Goal: Transaction & Acquisition: Download file/media

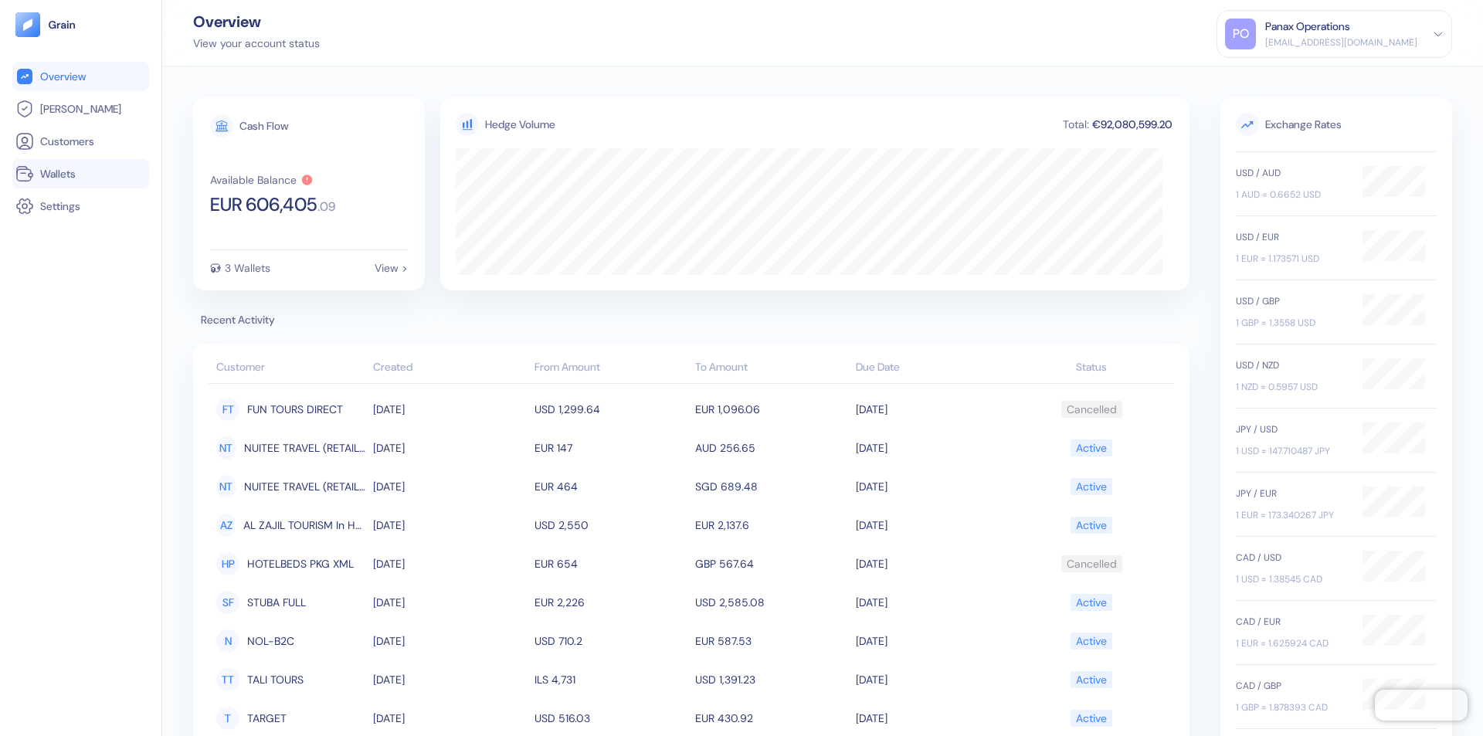
click at [80, 174] on link "Wallets" at bounding box center [80, 174] width 131 height 19
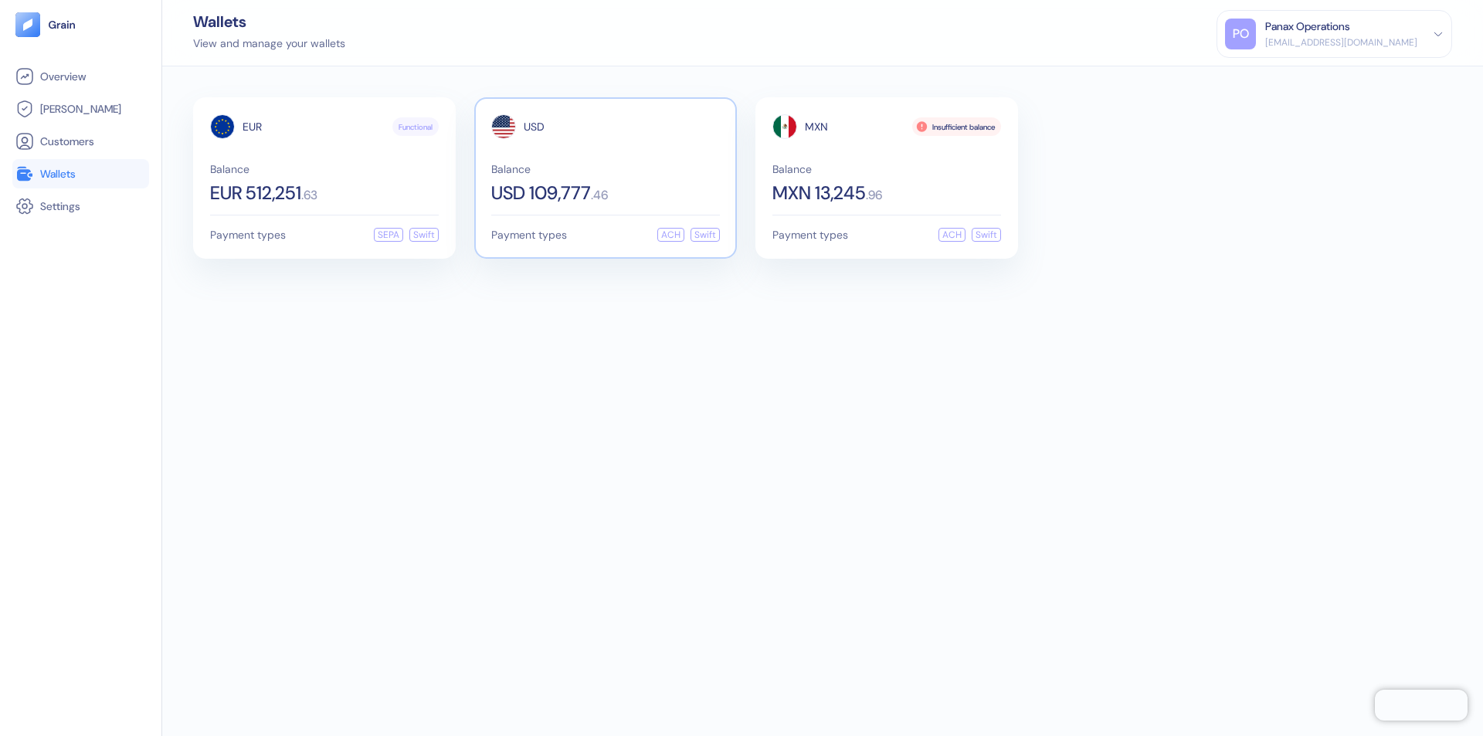
click at [534, 127] on span "USD" at bounding box center [534, 126] width 21 height 11
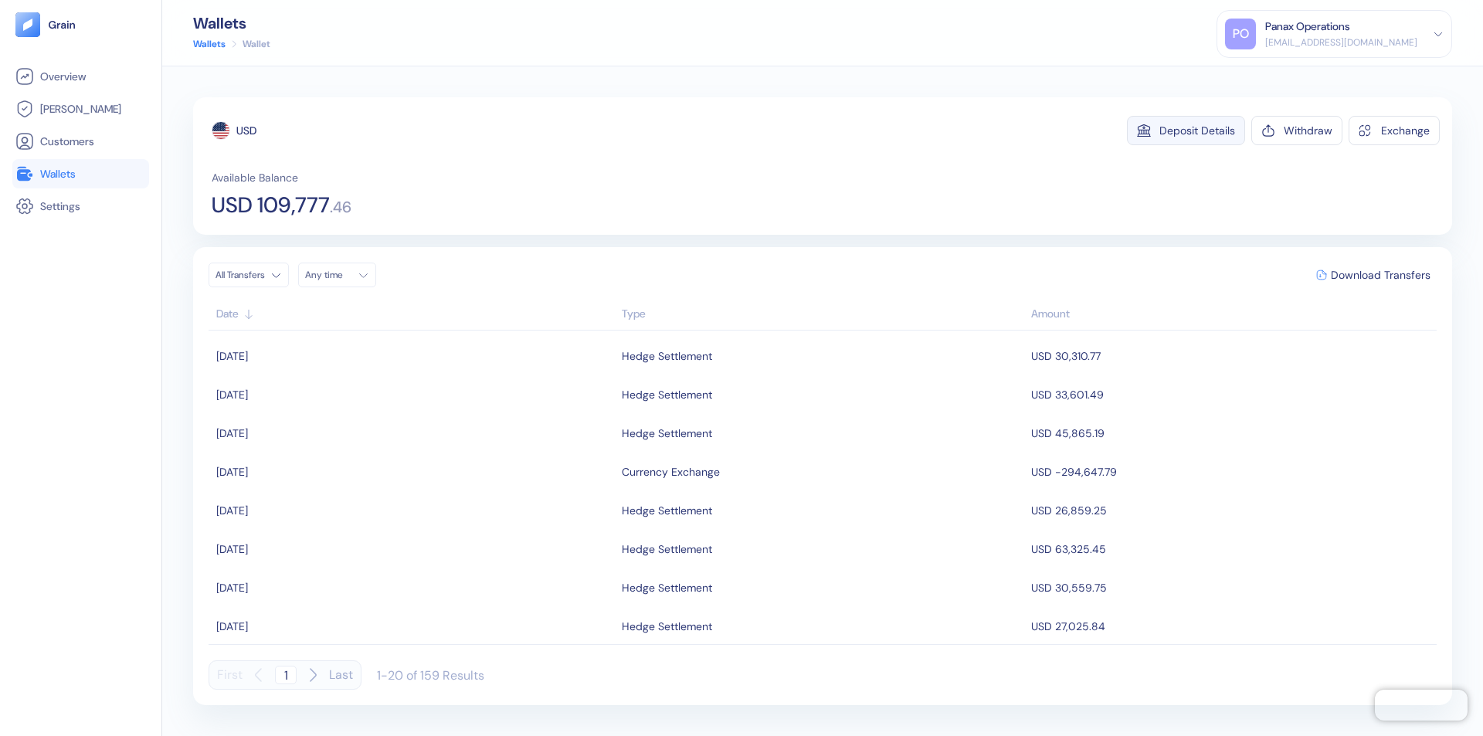
click at [1197, 131] on div "Deposit Details" at bounding box center [1198, 130] width 76 height 11
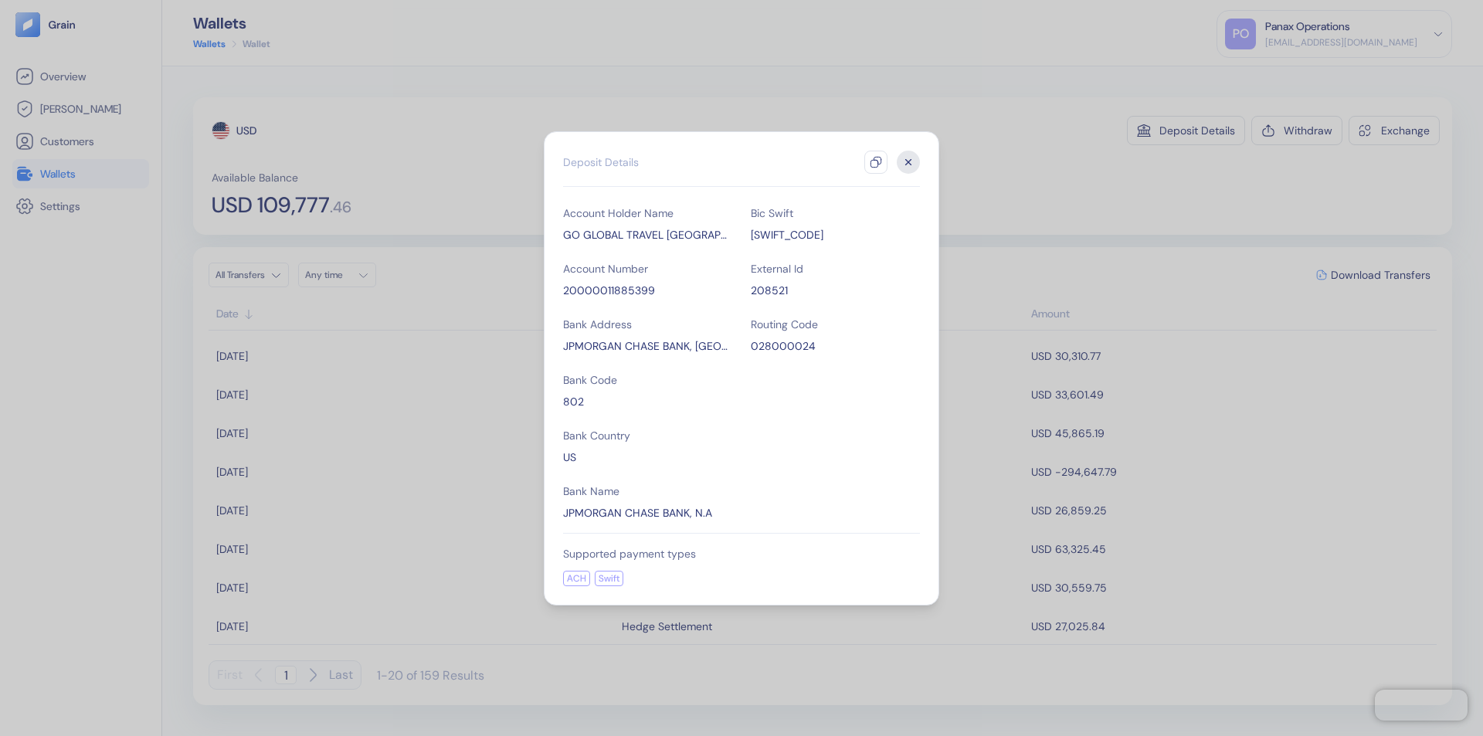
click at [876, 162] on icon "button" at bounding box center [876, 162] width 12 height 12
click at [908, 162] on icon "button" at bounding box center [908, 161] width 5 height 5
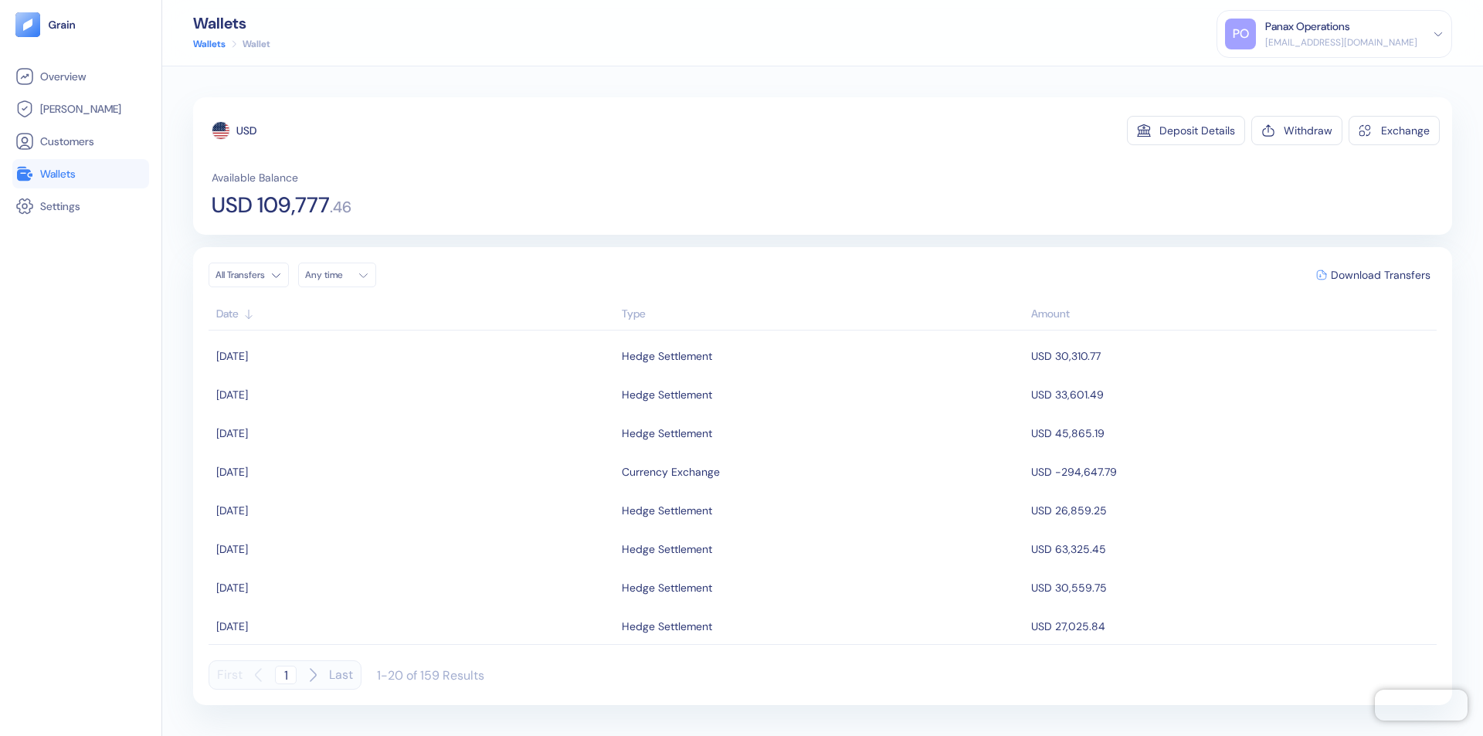
click at [341, 275] on div "Any time" at bounding box center [328, 275] width 46 height 12
click at [433, 376] on button "14" at bounding box center [432, 376] width 19 height 19
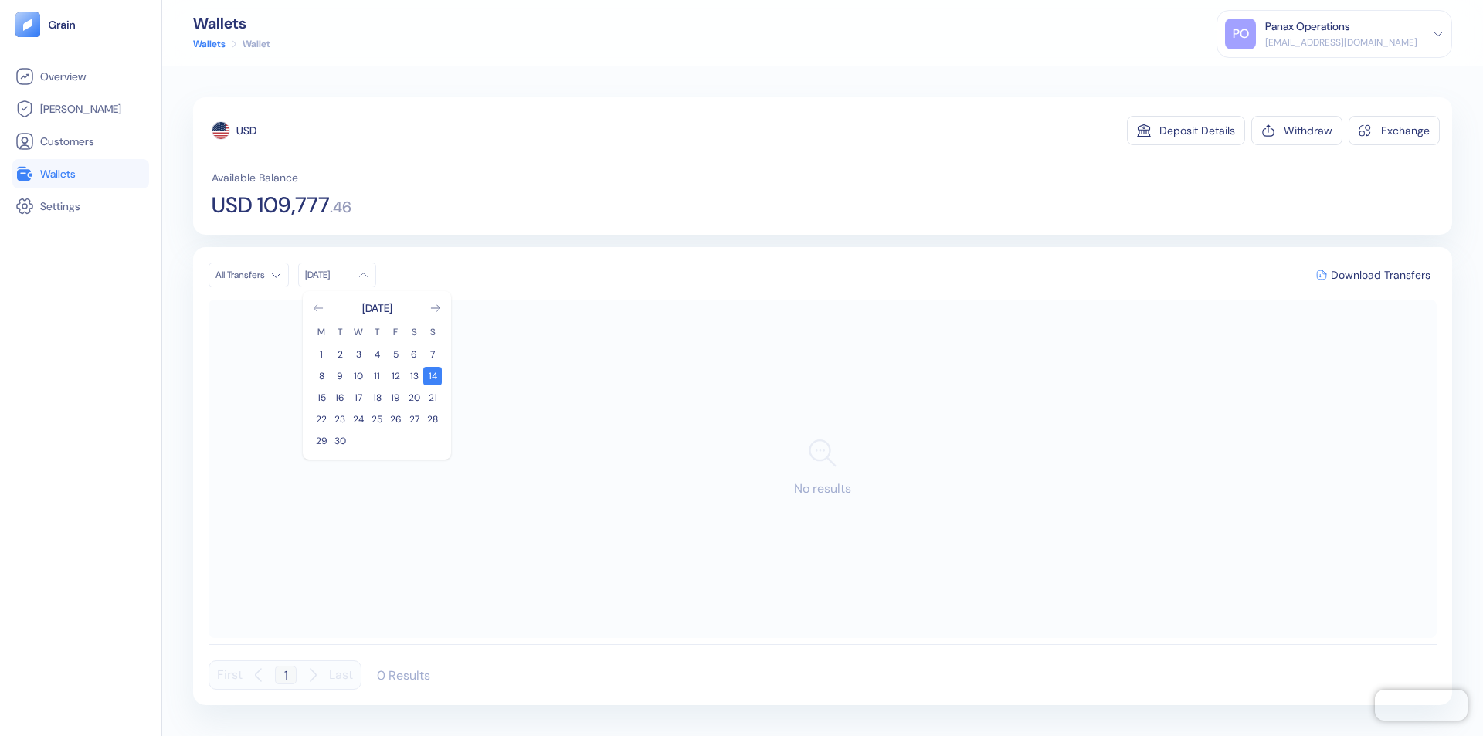
click at [318, 308] on icon "Go to previous month" at bounding box center [318, 308] width 8 height 6
click at [396, 398] on button "15" at bounding box center [395, 398] width 19 height 19
click at [246, 131] on div "USD" at bounding box center [246, 130] width 20 height 15
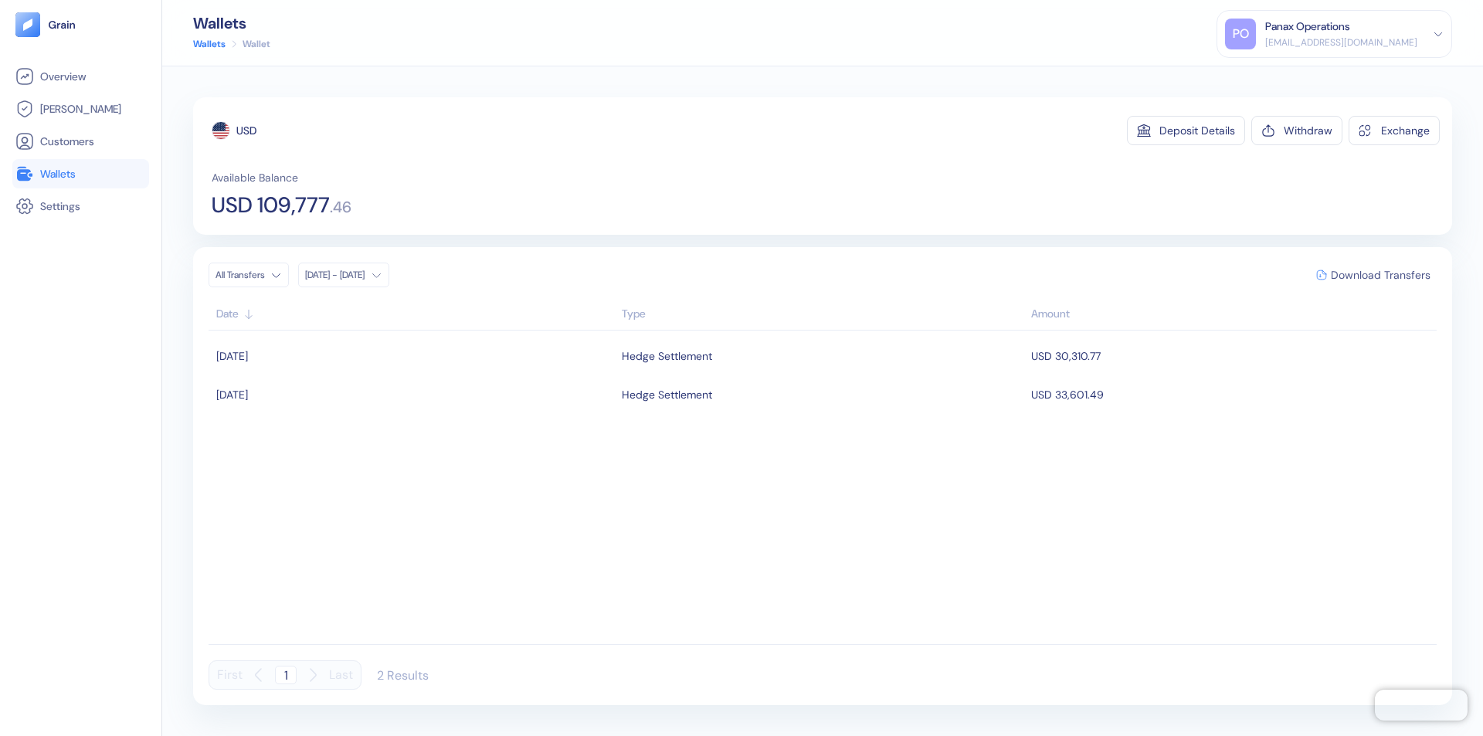
click at [1380, 275] on span "Download Transfers" at bounding box center [1381, 275] width 100 height 11
click at [80, 174] on link "Wallets" at bounding box center [80, 174] width 131 height 19
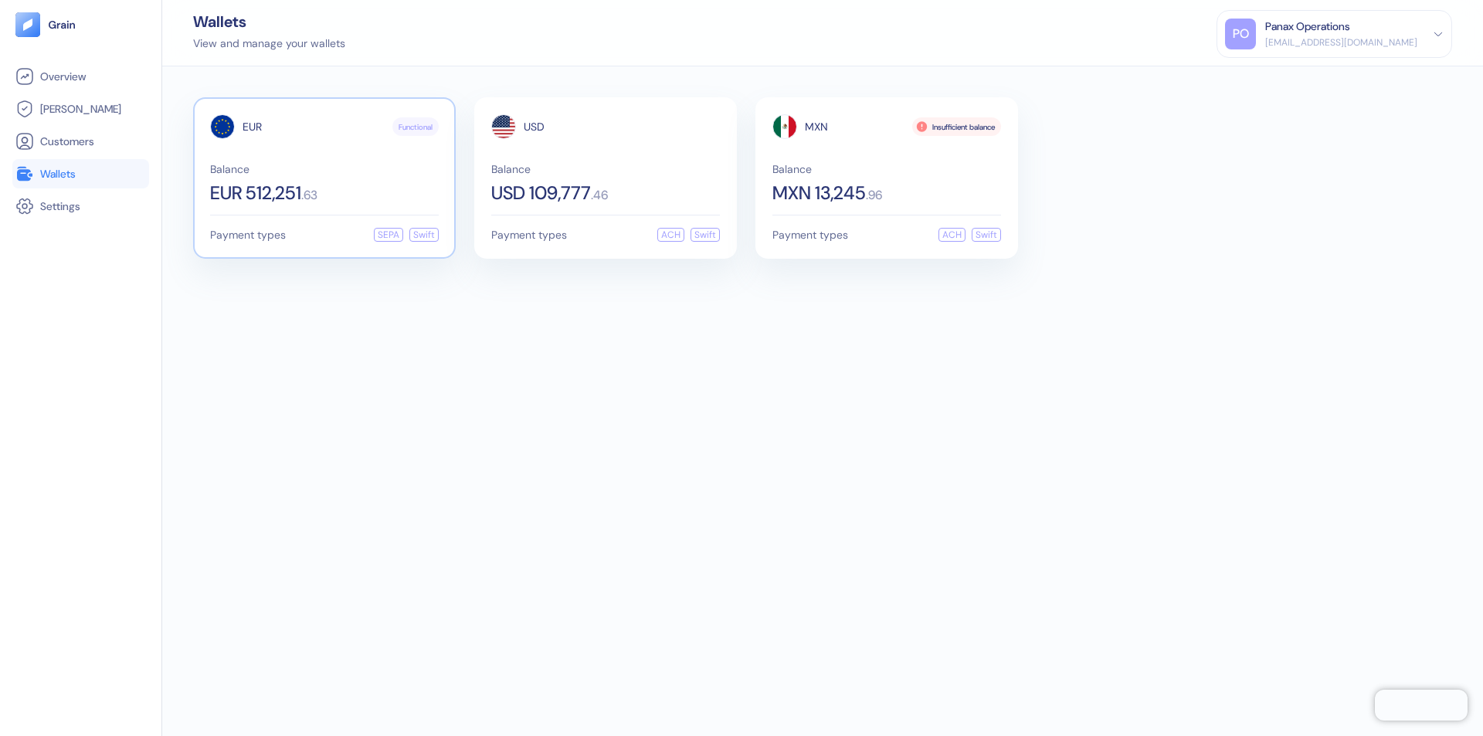
click at [252, 127] on span "EUR" at bounding box center [252, 126] width 19 height 11
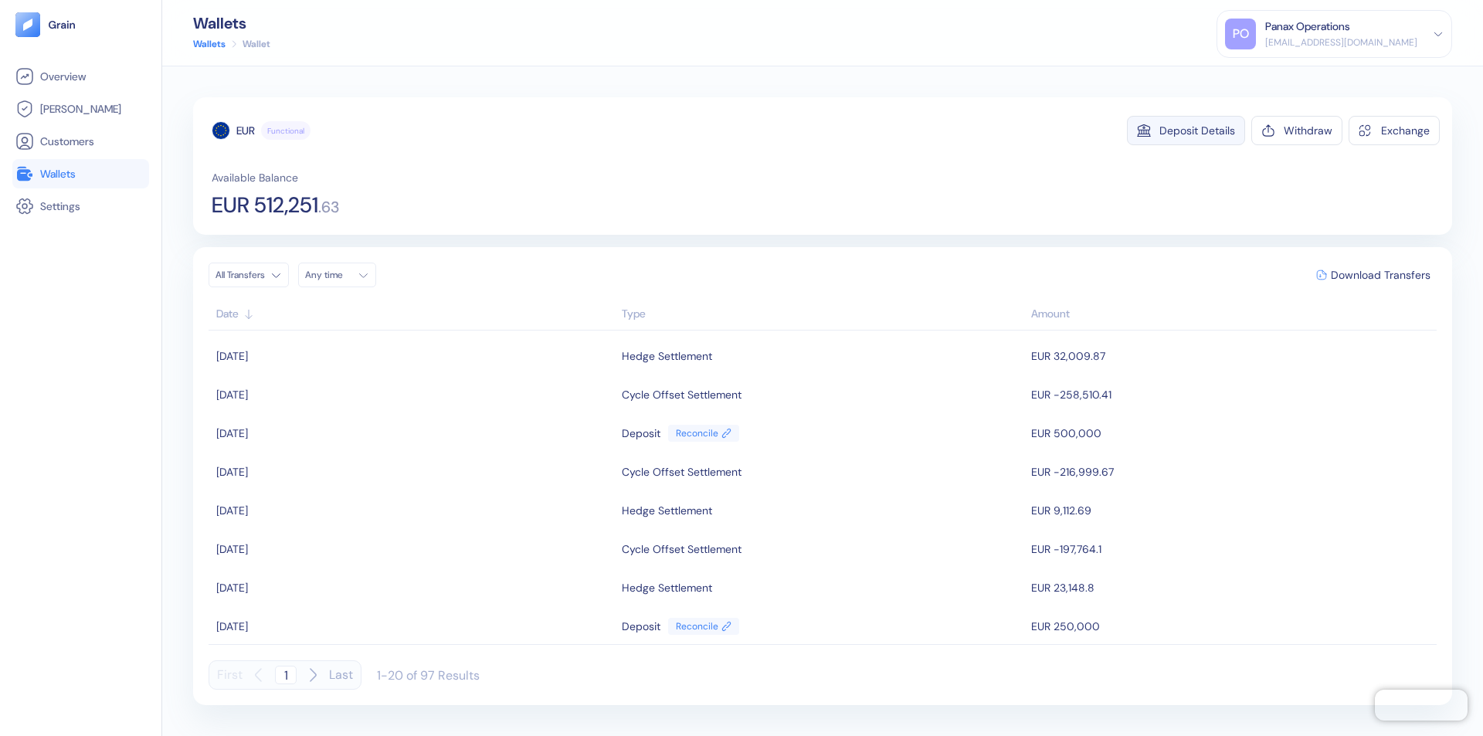
click at [1197, 131] on div "Deposit Details" at bounding box center [1198, 130] width 76 height 11
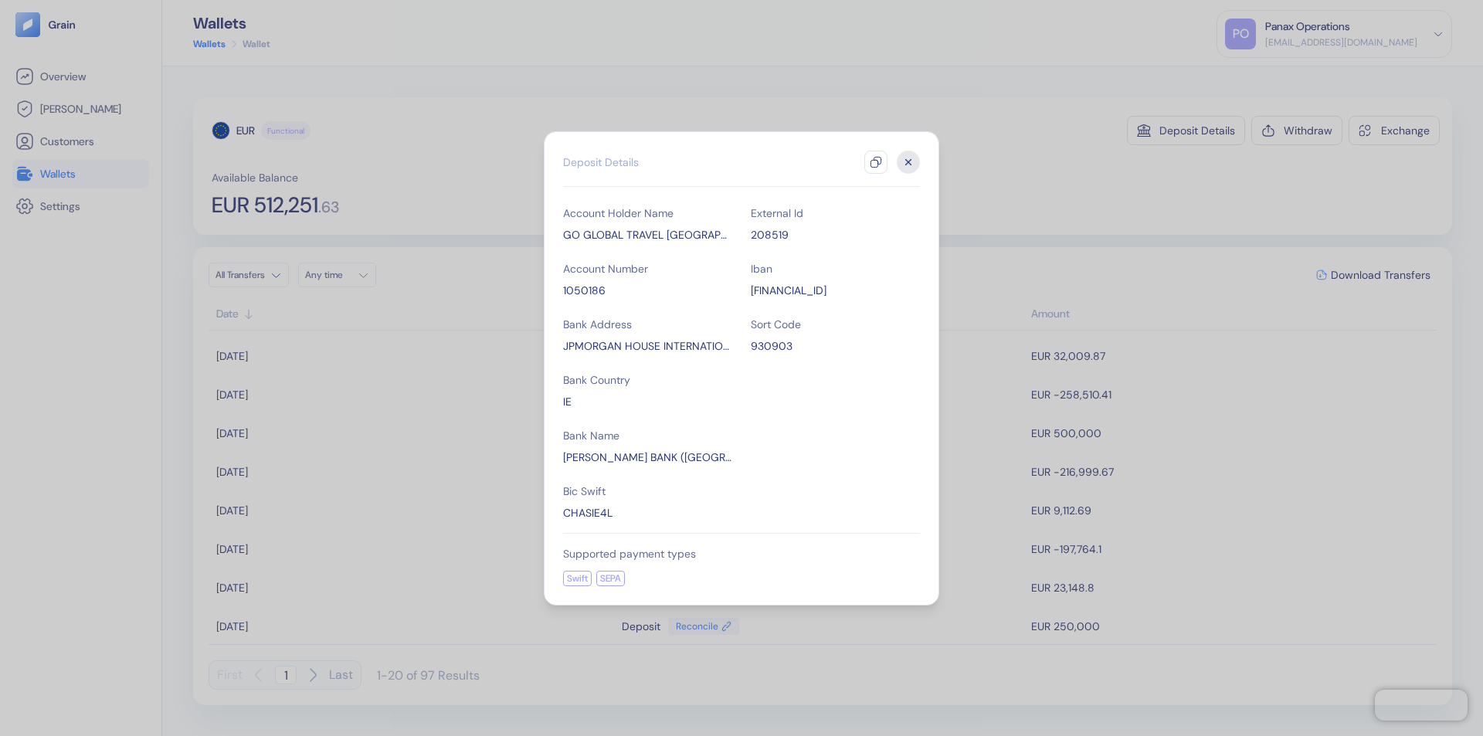
click at [876, 162] on icon "button" at bounding box center [876, 162] width 12 height 12
click at [908, 162] on icon "button" at bounding box center [908, 161] width 5 height 5
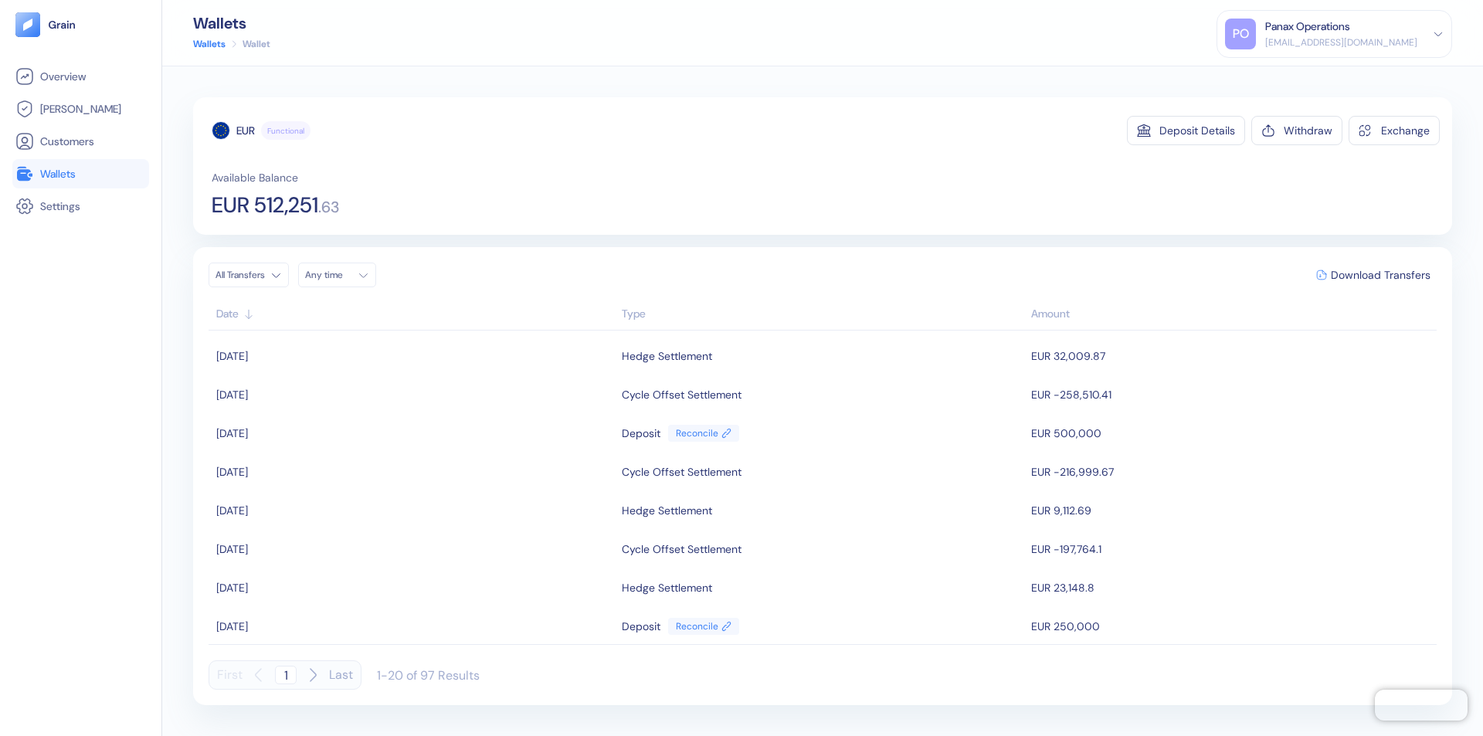
click at [341, 275] on div "Any time" at bounding box center [328, 275] width 46 height 12
click at [433, 376] on button "14" at bounding box center [432, 376] width 19 height 19
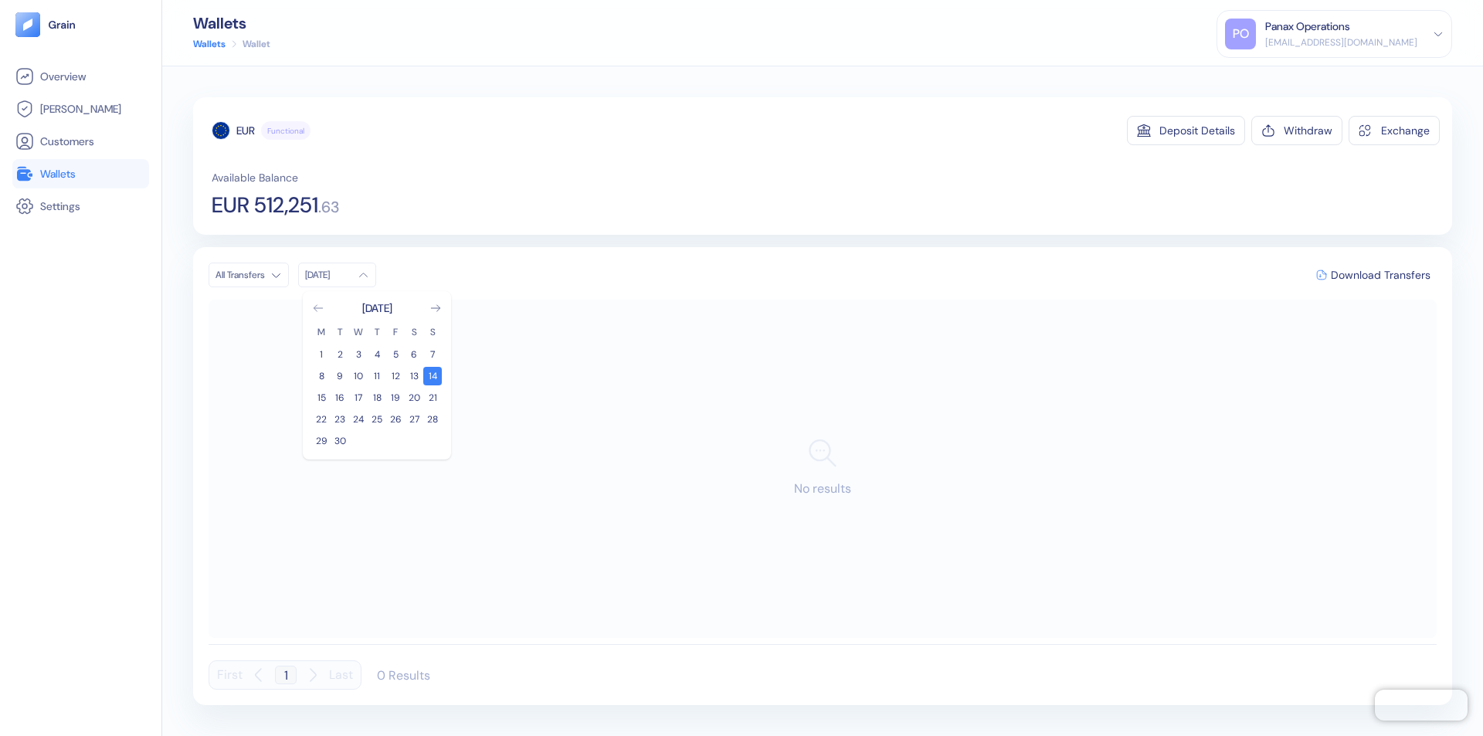
click at [318, 308] on icon "Go to previous month" at bounding box center [318, 308] width 8 height 6
click at [396, 398] on button "15" at bounding box center [395, 398] width 19 height 19
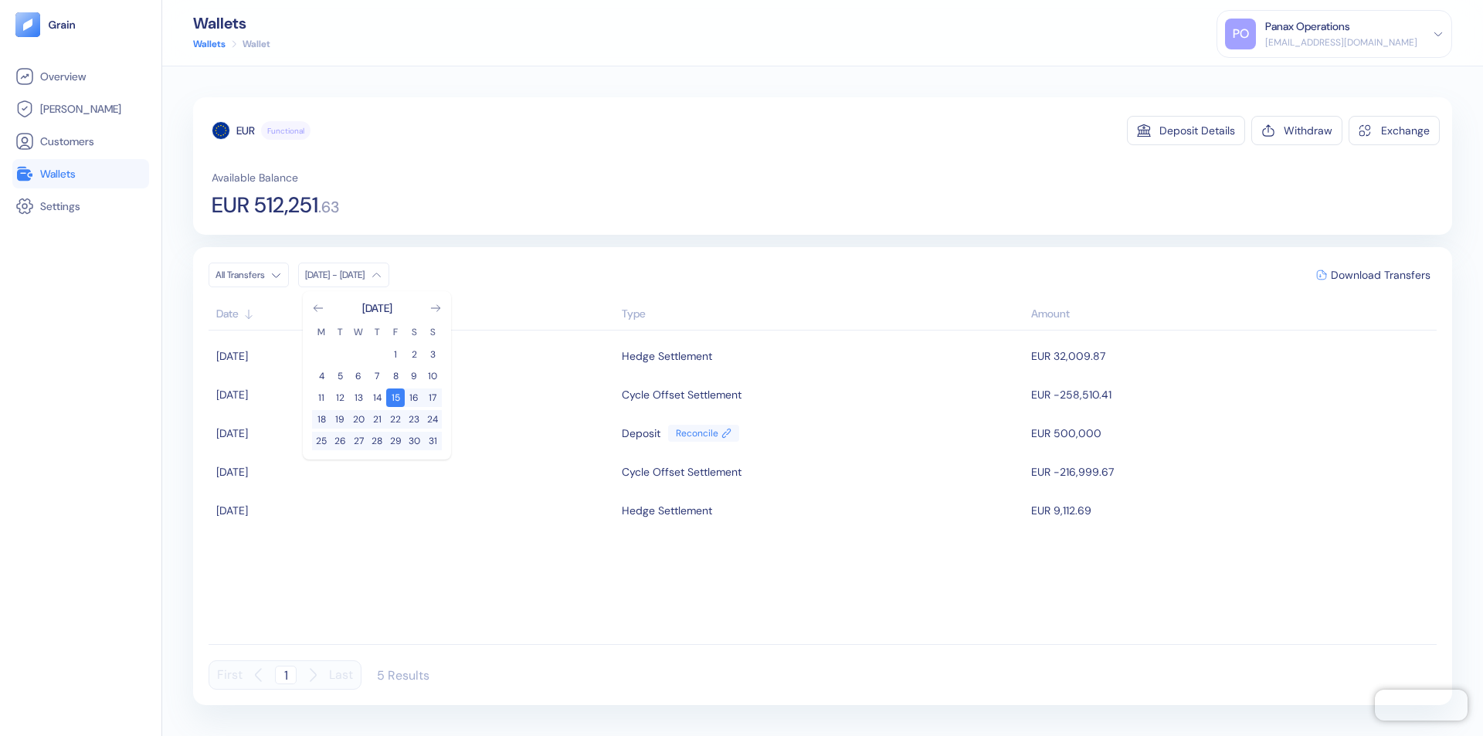
click at [246, 131] on div "EUR" at bounding box center [245, 130] width 19 height 15
click at [1380, 275] on span "Download Transfers" at bounding box center [1381, 275] width 100 height 11
click at [80, 174] on link "Wallets" at bounding box center [80, 174] width 131 height 19
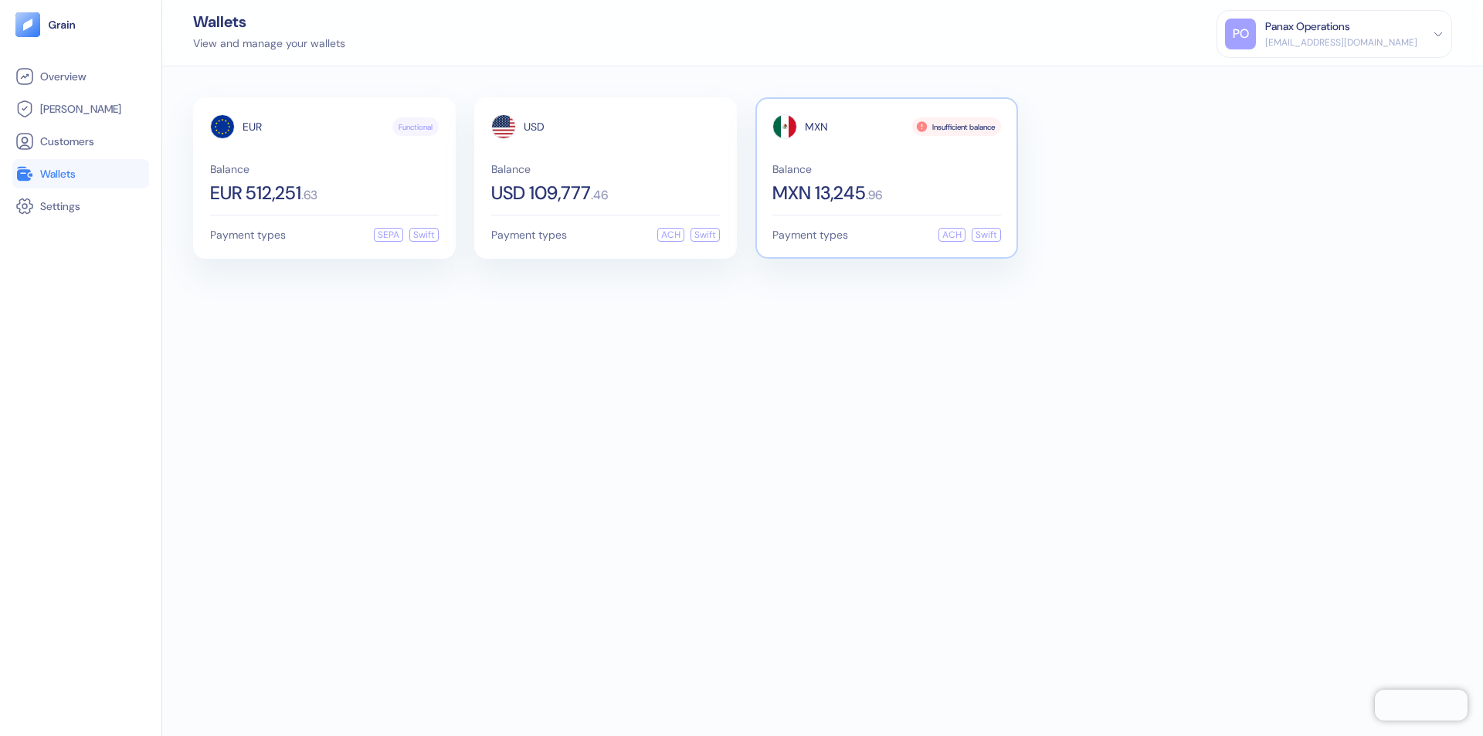
click at [817, 127] on span "MXN" at bounding box center [816, 126] width 23 height 11
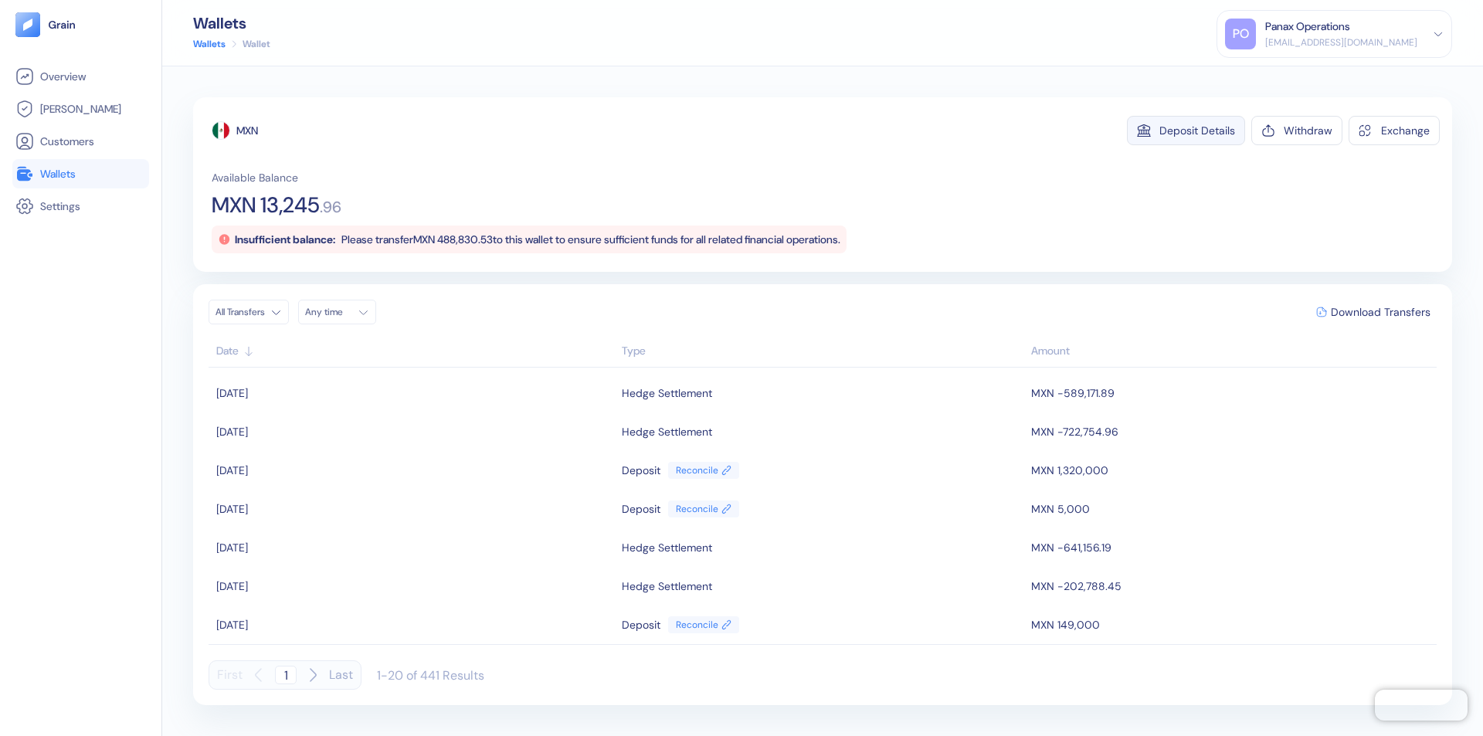
click at [1197, 131] on div "Deposit Details" at bounding box center [1198, 130] width 76 height 11
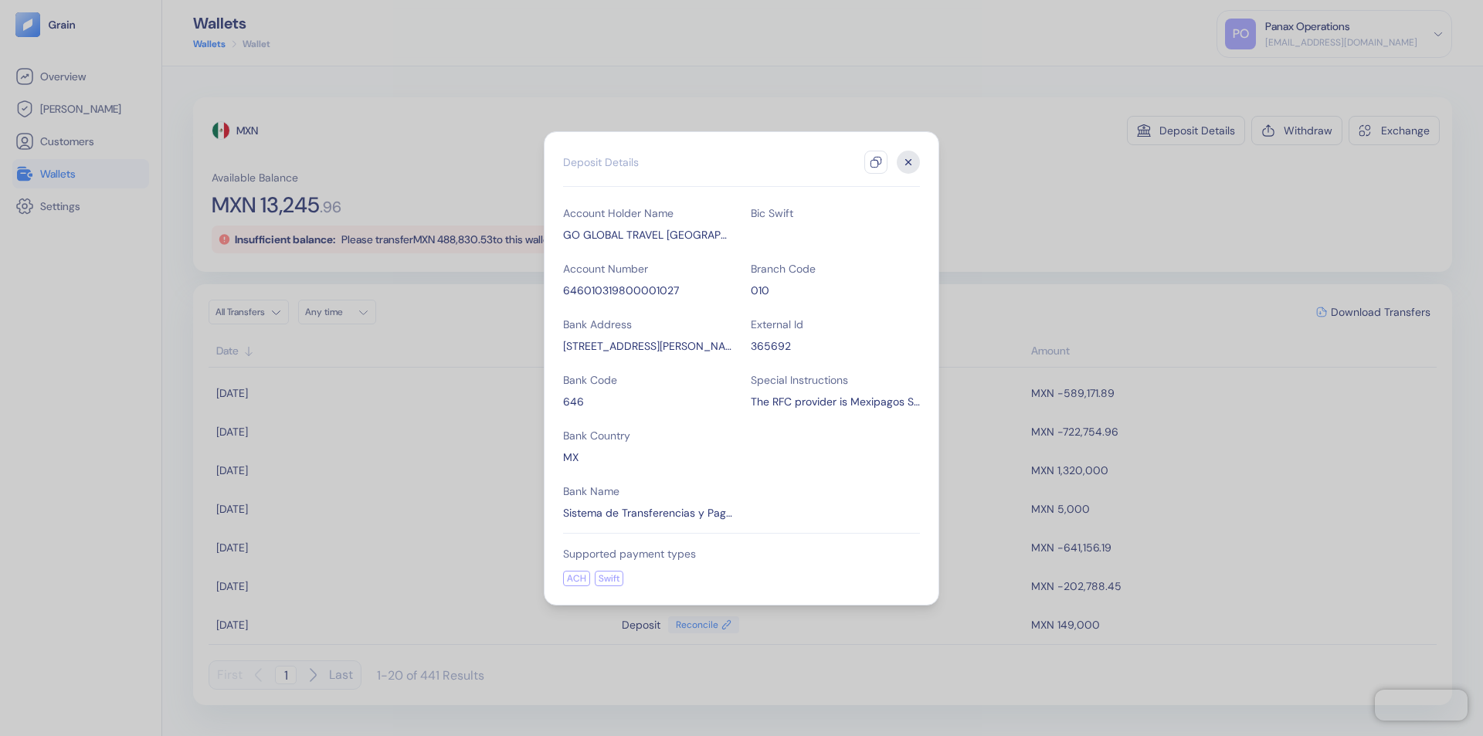
click at [876, 162] on icon "button" at bounding box center [876, 162] width 12 height 12
click at [908, 162] on icon "button" at bounding box center [908, 161] width 5 height 5
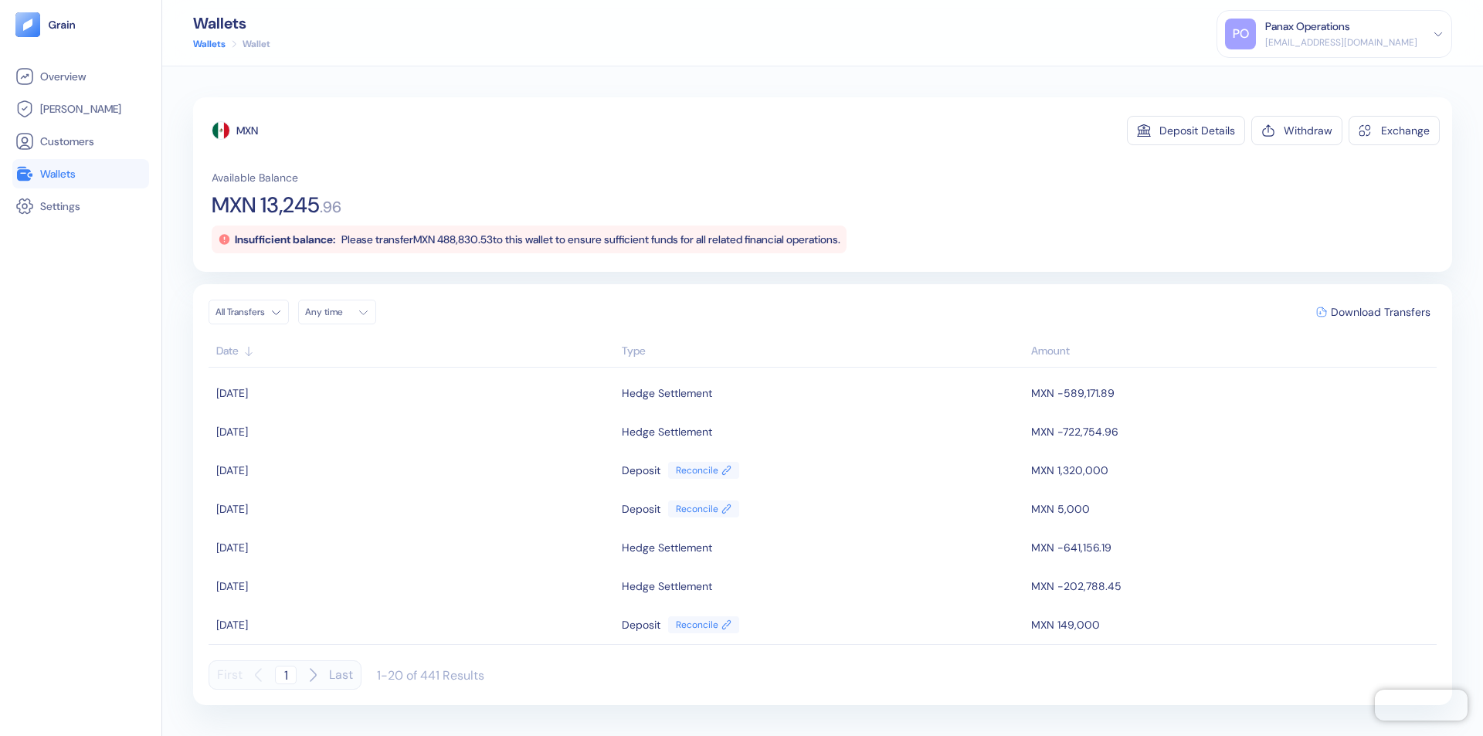
click at [341, 312] on div "Any time" at bounding box center [328, 312] width 46 height 12
click at [433, 413] on button "14" at bounding box center [432, 413] width 19 height 19
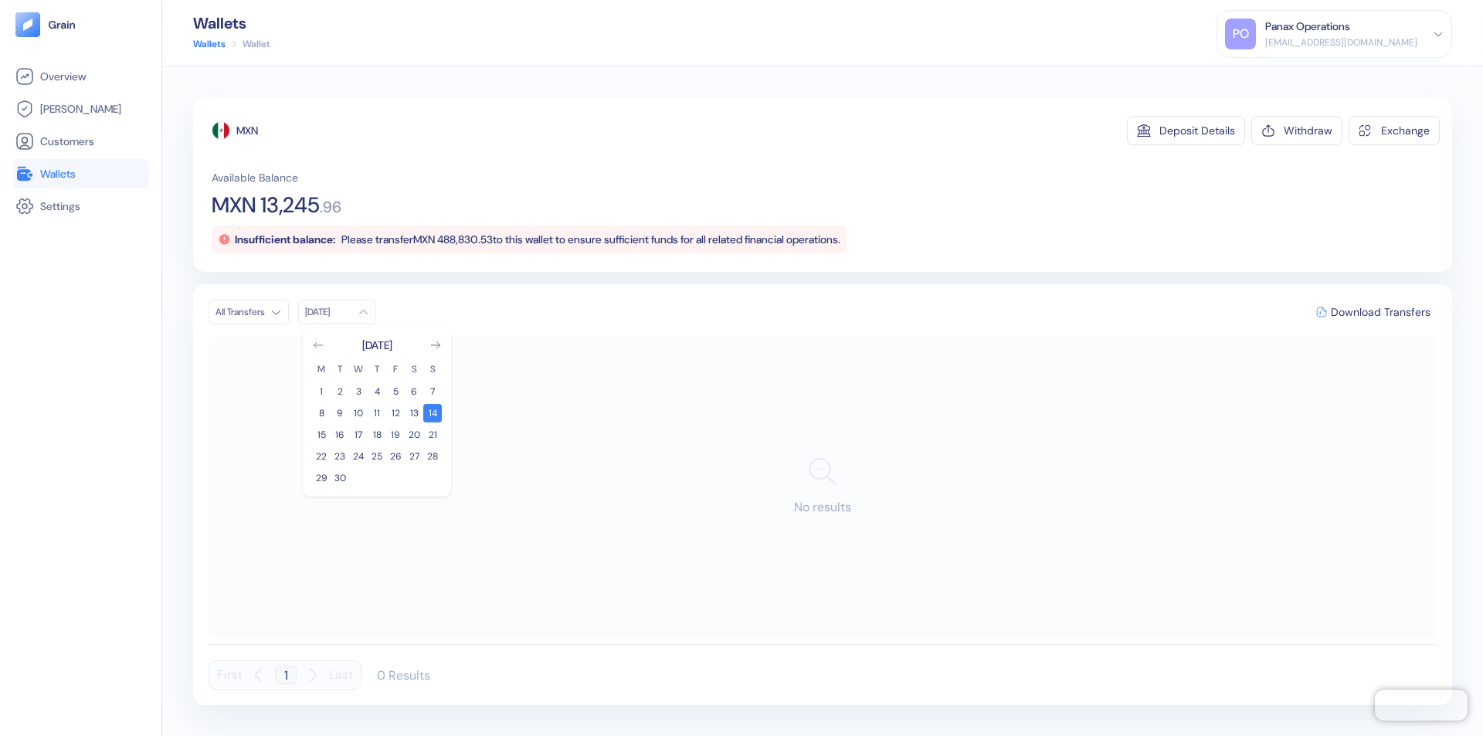
click at [318, 345] on icon "Go to previous month" at bounding box center [318, 345] width 8 height 6
click at [396, 435] on button "15" at bounding box center [395, 435] width 19 height 19
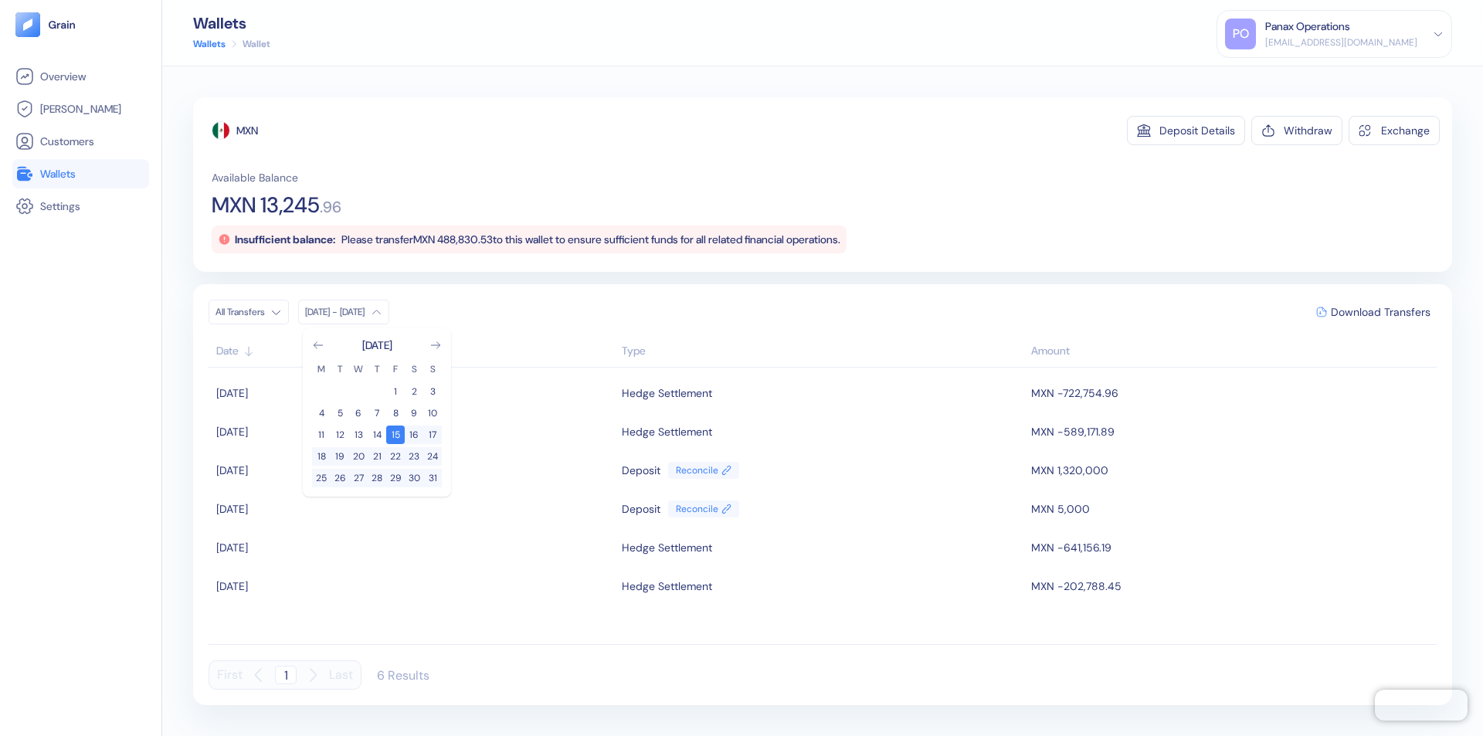
click at [248, 131] on div "MXN" at bounding box center [247, 130] width 22 height 15
click at [1380, 312] on span "Download Transfers" at bounding box center [1381, 312] width 100 height 11
click at [1350, 34] on div "Panax Operations" at bounding box center [1307, 27] width 85 height 16
click at [1288, 76] on div "Sign Out" at bounding box center [1266, 77] width 42 height 16
